Goal: Transaction & Acquisition: Purchase product/service

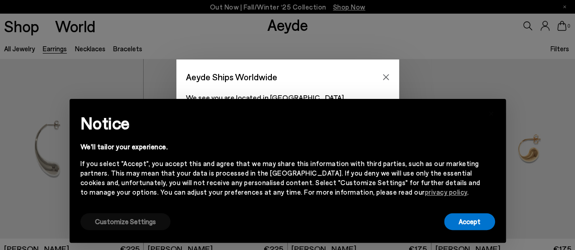
click at [108, 226] on button "Customize Settings" at bounding box center [125, 222] width 90 height 17
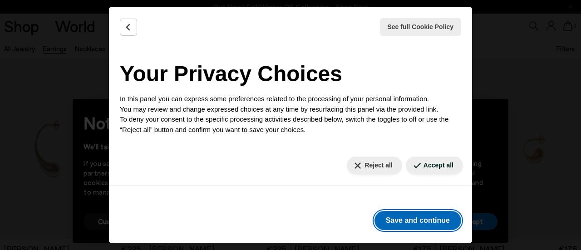
click at [399, 223] on button "Save and continue" at bounding box center [418, 220] width 87 height 19
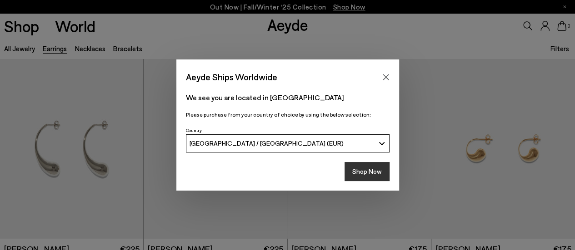
click at [361, 171] on button "Shop Now" at bounding box center [366, 171] width 45 height 19
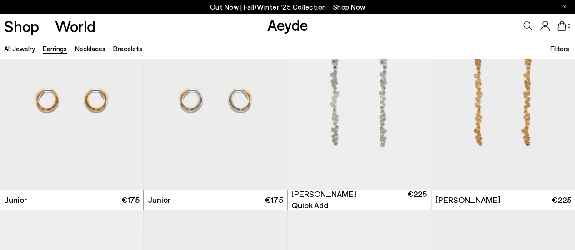
scroll to position [452, 0]
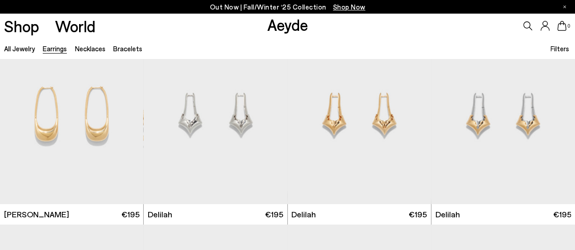
scroll to position [1439, 0]
click at [266, 117] on div "Next slide" at bounding box center [268, 117] width 27 height 27
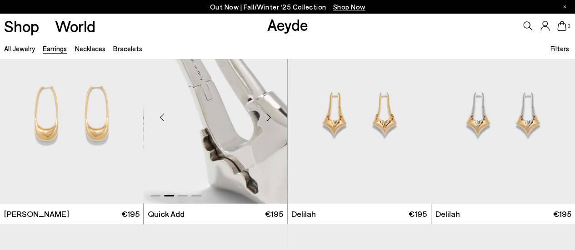
click at [266, 117] on div "Next slide" at bounding box center [268, 117] width 27 height 27
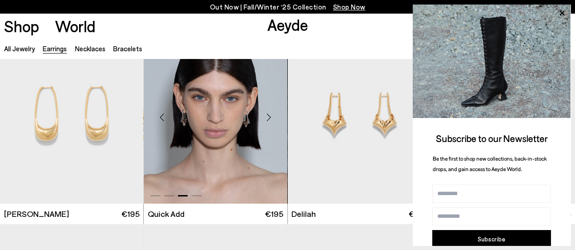
click at [269, 117] on div "Next slide" at bounding box center [268, 117] width 27 height 27
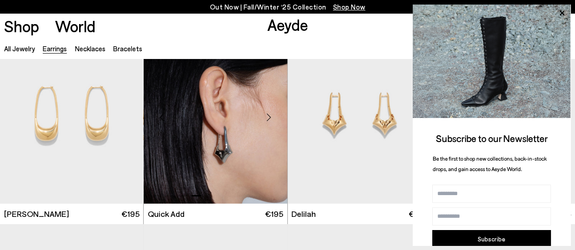
click at [269, 117] on div "Next slide" at bounding box center [268, 117] width 27 height 27
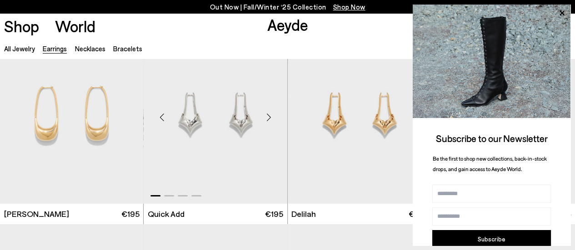
click at [269, 117] on div "Next slide" at bounding box center [268, 117] width 27 height 27
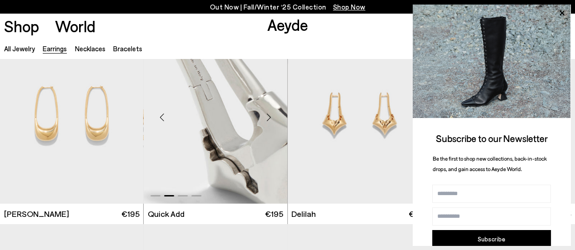
click at [269, 117] on div "Next slide" at bounding box center [268, 117] width 27 height 27
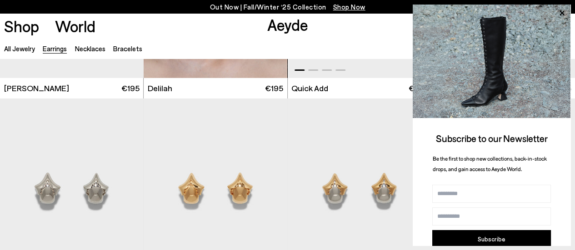
scroll to position [1565, 0]
click at [562, 10] on icon at bounding box center [562, 13] width 12 height 12
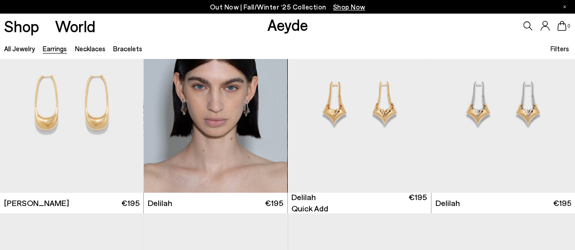
scroll to position [1430, 0]
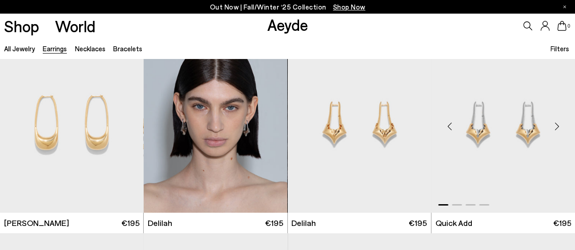
click at [556, 122] on div "Next slide" at bounding box center [556, 126] width 27 height 27
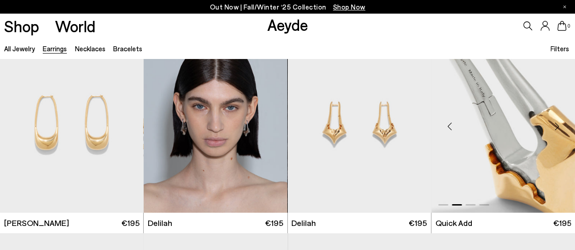
click at [556, 122] on div "Next slide" at bounding box center [556, 126] width 27 height 27
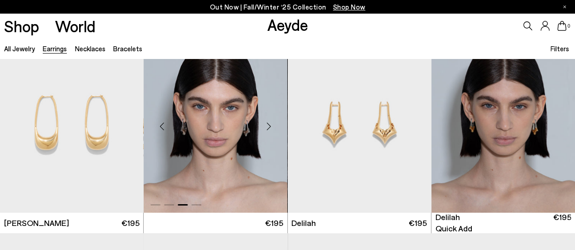
drag, startPoint x: 495, startPoint y: 129, endPoint x: 188, endPoint y: 134, distance: 307.6
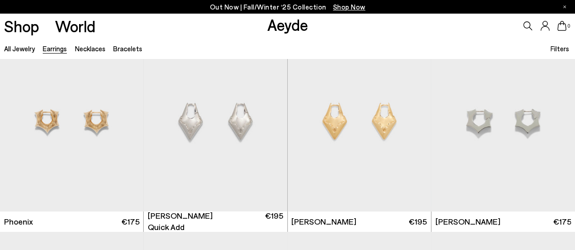
scroll to position [1832, 0]
click at [270, 124] on div "Next slide" at bounding box center [268, 125] width 27 height 27
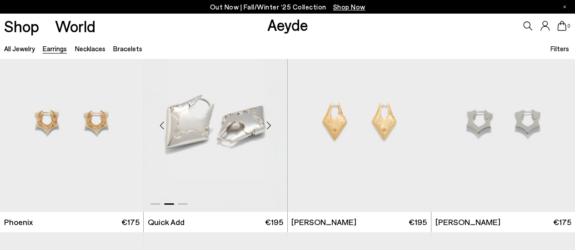
click at [270, 124] on div "Next slide" at bounding box center [268, 125] width 27 height 27
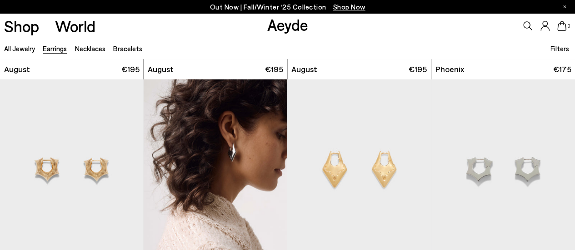
scroll to position [1785, 0]
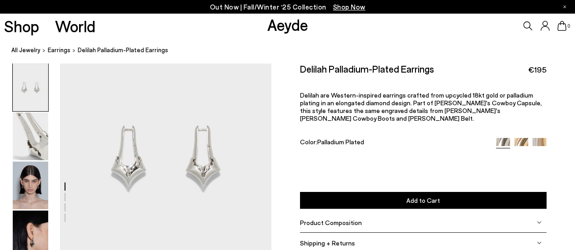
scroll to position [58, 0]
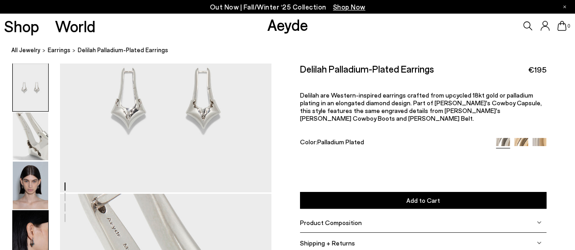
click at [34, 226] on img at bounding box center [30, 235] width 35 height 48
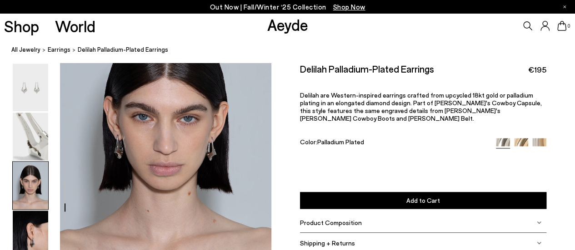
scroll to position [535, 0]
click at [539, 138] on img at bounding box center [539, 145] width 14 height 14
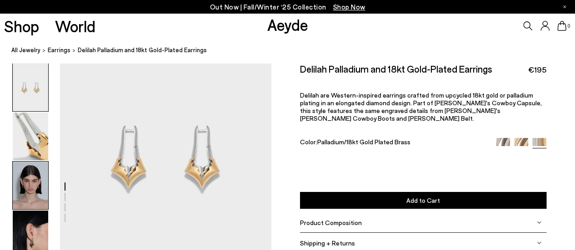
click at [25, 188] on img at bounding box center [30, 186] width 35 height 48
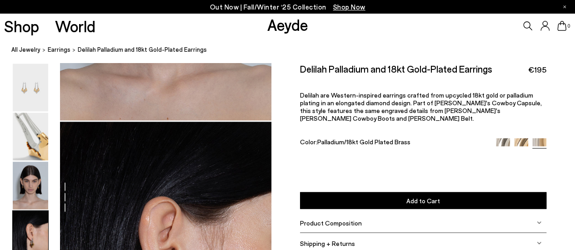
scroll to position [837, 0]
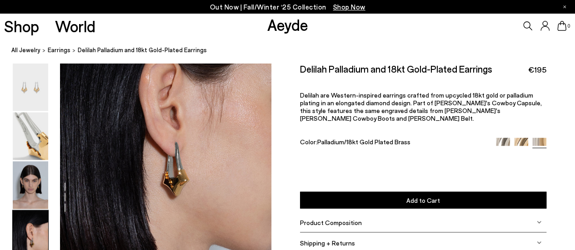
click at [508, 138] on img at bounding box center [503, 145] width 14 height 14
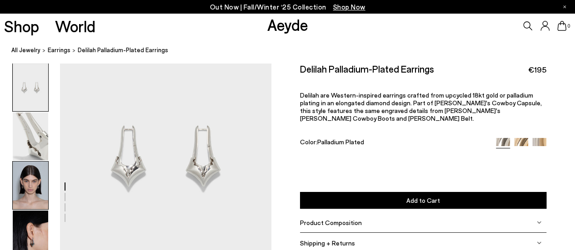
click at [24, 179] on img at bounding box center [30, 186] width 35 height 48
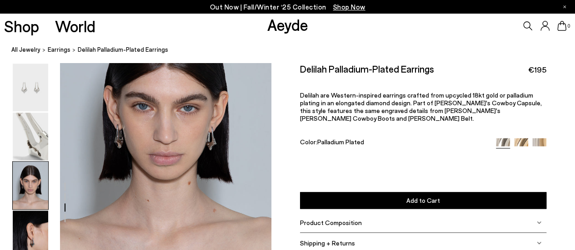
scroll to position [546, 0]
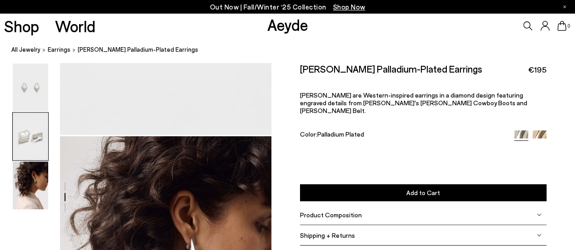
scroll to position [398, 0]
